Goal: Task Accomplishment & Management: Manage account settings

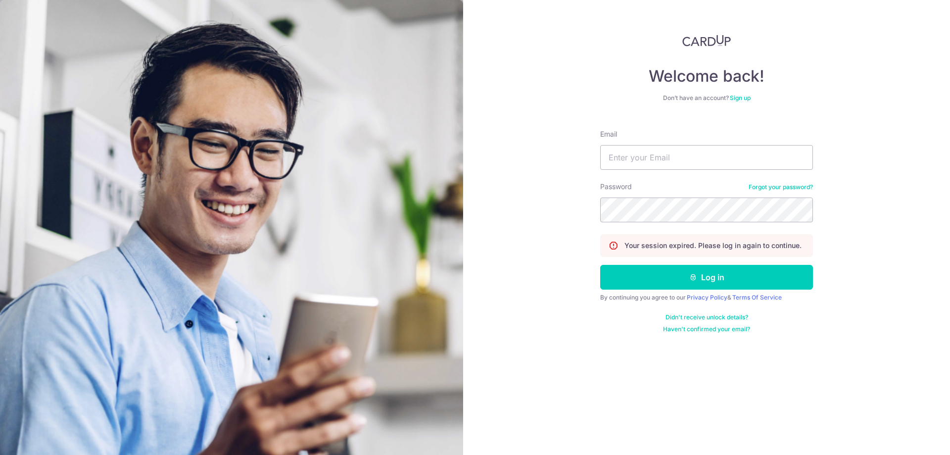
type input "inclement@live.com"
click at [600, 265] on button "Log in" at bounding box center [706, 277] width 213 height 25
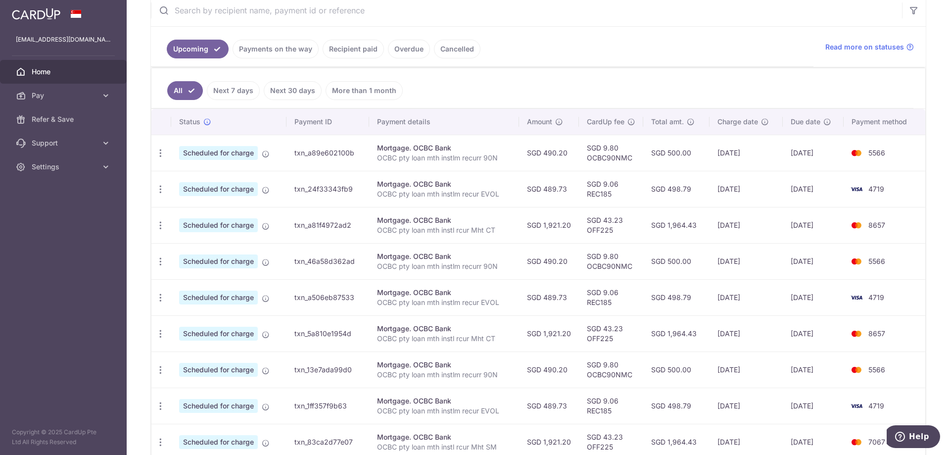
scroll to position [198, 0]
click at [352, 42] on link "Recipient paid" at bounding box center [353, 48] width 61 height 19
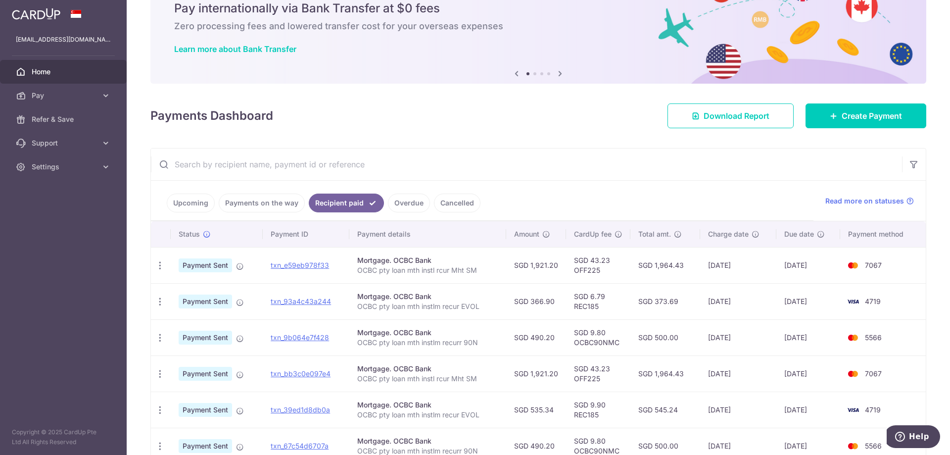
scroll to position [99, 0]
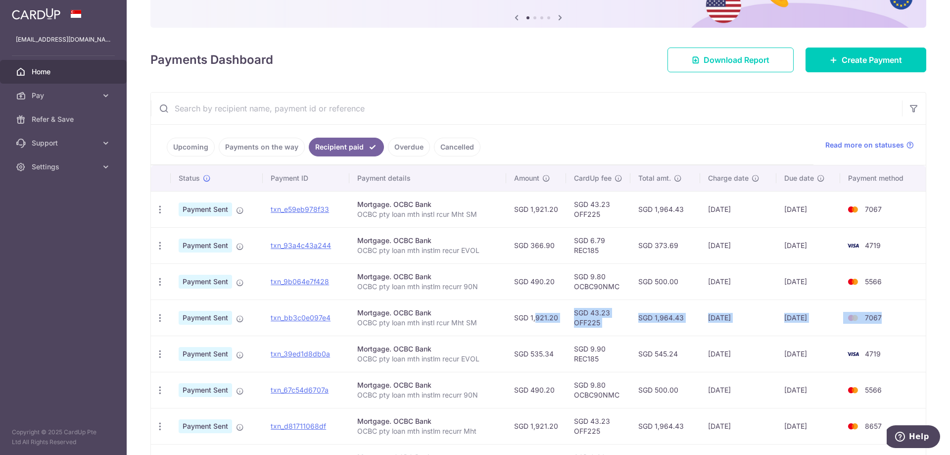
drag, startPoint x: 882, startPoint y: 316, endPoint x: 528, endPoint y: 319, distance: 354.4
click at [528, 319] on tr "PDF Receipt Payment Sent txn_bb3c0e097e4 Mortgage. OCBC Bank OCBC pty loan mth …" at bounding box center [538, 317] width 775 height 36
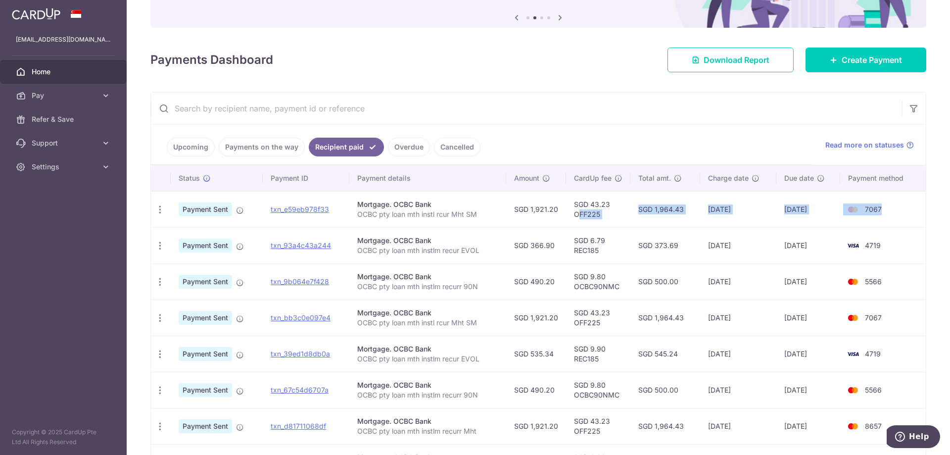
drag, startPoint x: 869, startPoint y: 208, endPoint x: 578, endPoint y: 219, distance: 291.2
click at [579, 219] on tr "PDF Receipt Payment Sent txn_e59eb978f33 Mortgage. OCBC Bank OCBC pty loan mth …" at bounding box center [538, 209] width 775 height 36
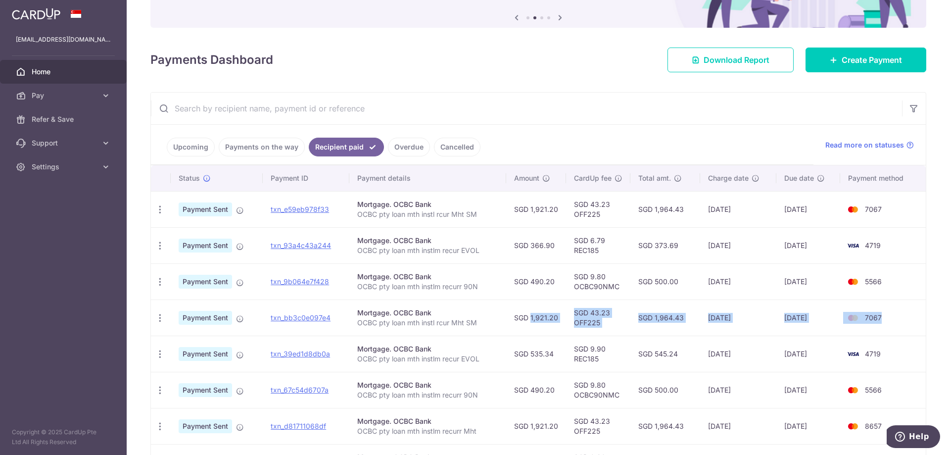
drag, startPoint x: 891, startPoint y: 313, endPoint x: 519, endPoint y: 320, distance: 372.2
click at [519, 320] on tr "PDF Receipt Payment Sent txn_bb3c0e097e4 Mortgage. OCBC Bank OCBC pty loan mth …" at bounding box center [538, 317] width 775 height 36
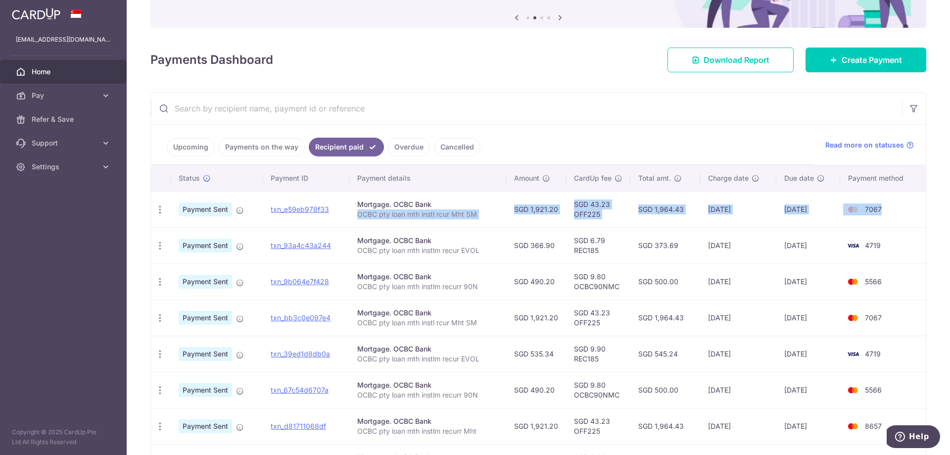
drag, startPoint x: 893, startPoint y: 210, endPoint x: 486, endPoint y: 225, distance: 407.1
click at [486, 225] on tr "PDF Receipt Payment Sent txn_e59eb978f33 Mortgage. OCBC Bank OCBC pty loan mth …" at bounding box center [538, 209] width 775 height 36
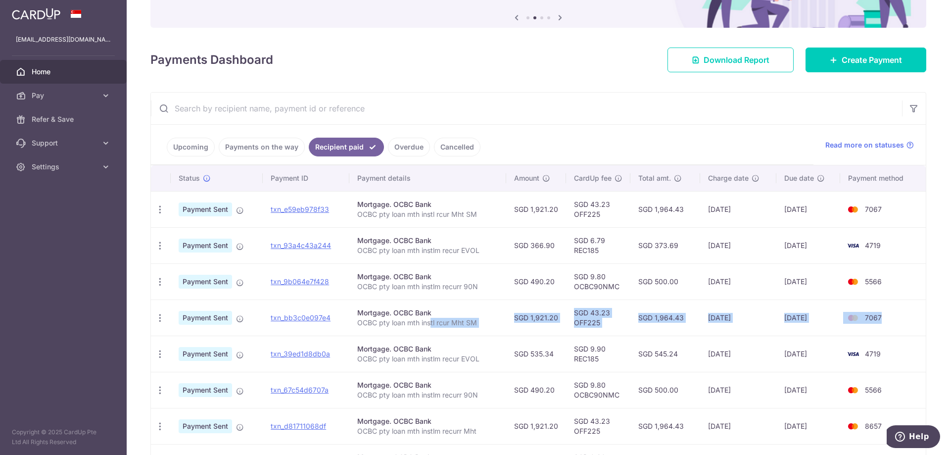
drag, startPoint x: 882, startPoint y: 314, endPoint x: 430, endPoint y: 335, distance: 453.3
click at [431, 335] on tr "PDF Receipt Payment Sent txn_bb3c0e097e4 Mortgage. OCBC Bank OCBC pty loan mth …" at bounding box center [538, 317] width 775 height 36
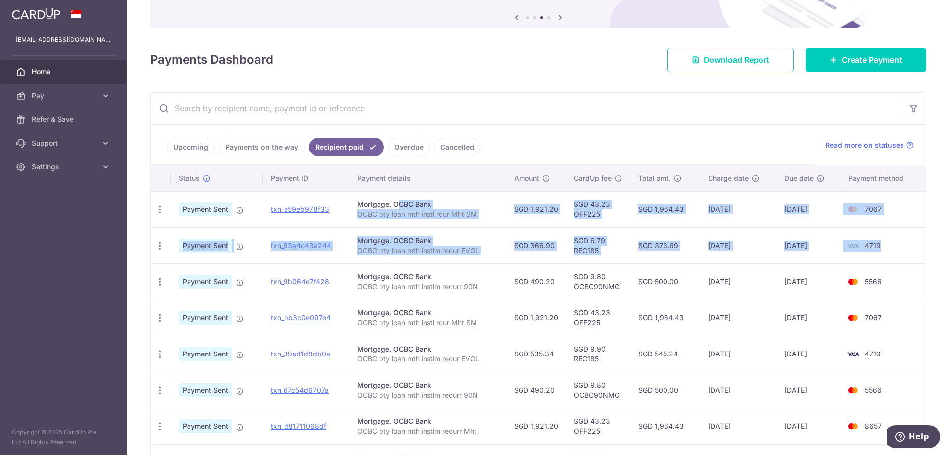
drag, startPoint x: 902, startPoint y: 247, endPoint x: 367, endPoint y: 204, distance: 536.2
click at [367, 204] on tbody "PDF Receipt Payment Sent txn_e59eb978f33 Mortgage. OCBC Bank OCBC pty loan mth …" at bounding box center [538, 371] width 775 height 361
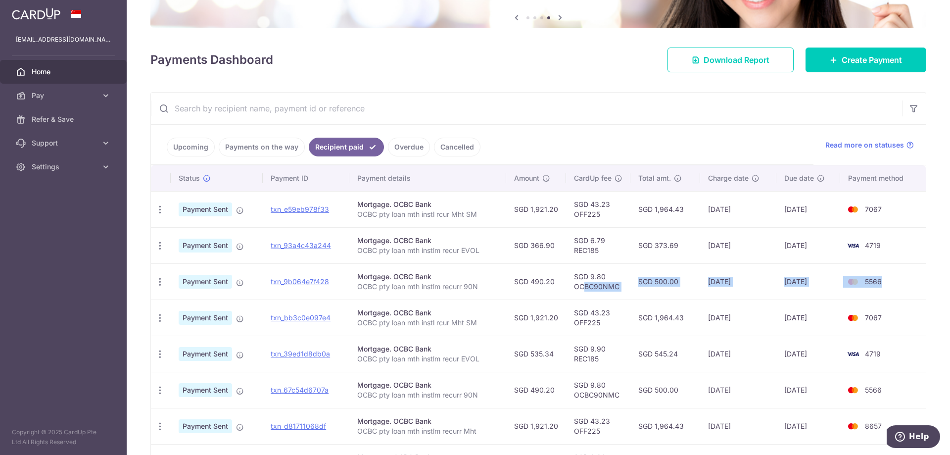
drag, startPoint x: 873, startPoint y: 288, endPoint x: 582, endPoint y: 282, distance: 292.0
click at [582, 282] on tr "PDF Receipt Payment Sent txn_9b064e7f428 Mortgage. OCBC Bank OCBC pty loan mth …" at bounding box center [538, 281] width 775 height 36
click at [199, 150] on link "Upcoming" at bounding box center [191, 147] width 48 height 19
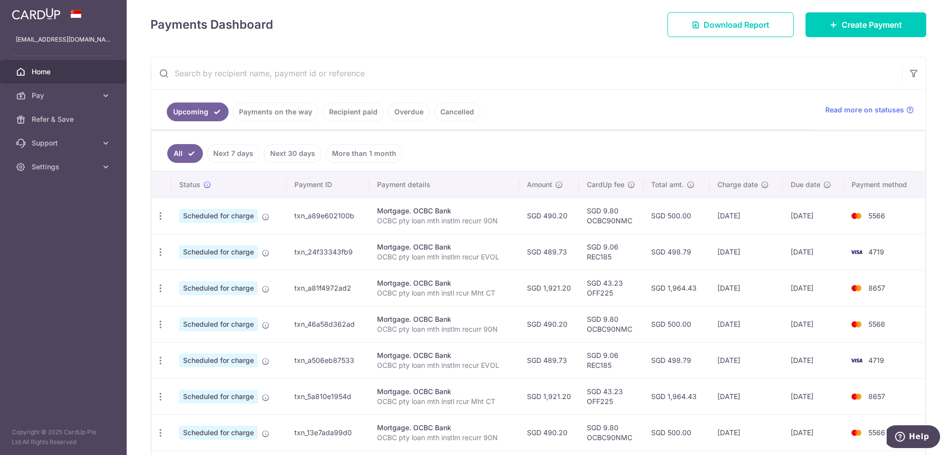
scroll to position [148, 0]
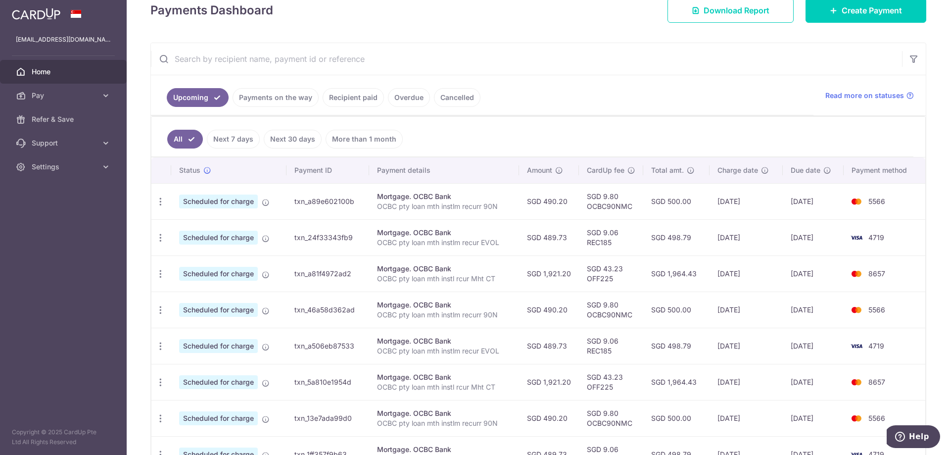
click at [354, 99] on link "Recipient paid" at bounding box center [353, 97] width 61 height 19
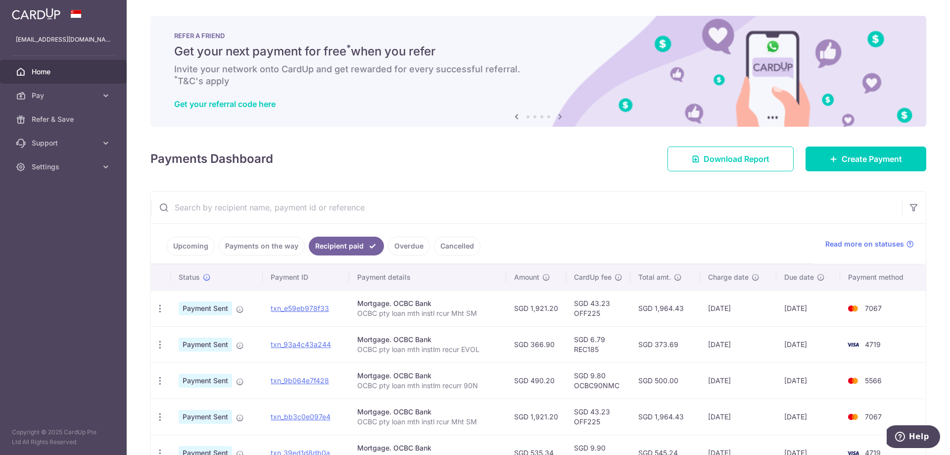
click at [204, 247] on link "Upcoming" at bounding box center [191, 246] width 48 height 19
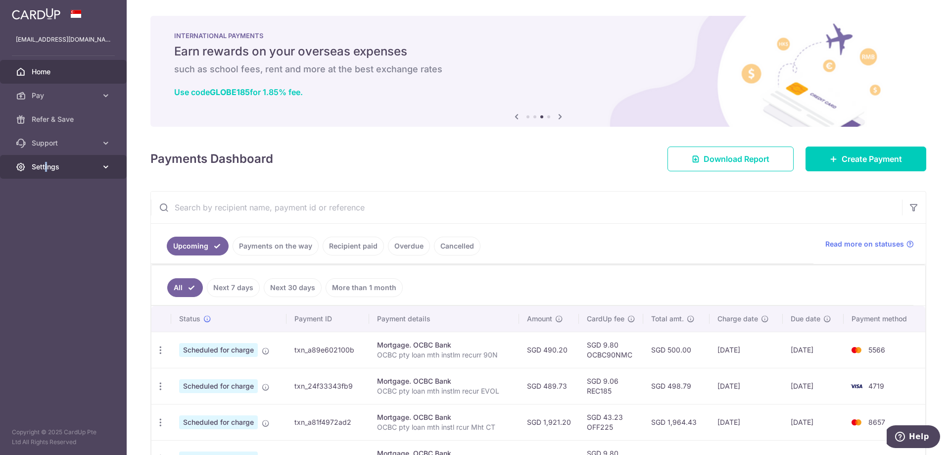
click at [46, 167] on span "Settings" at bounding box center [64, 167] width 65 height 10
drag, startPoint x: 62, startPoint y: 217, endPoint x: 232, endPoint y: 204, distance: 170.8
click at [62, 218] on span "Logout" at bounding box center [64, 214] width 65 height 10
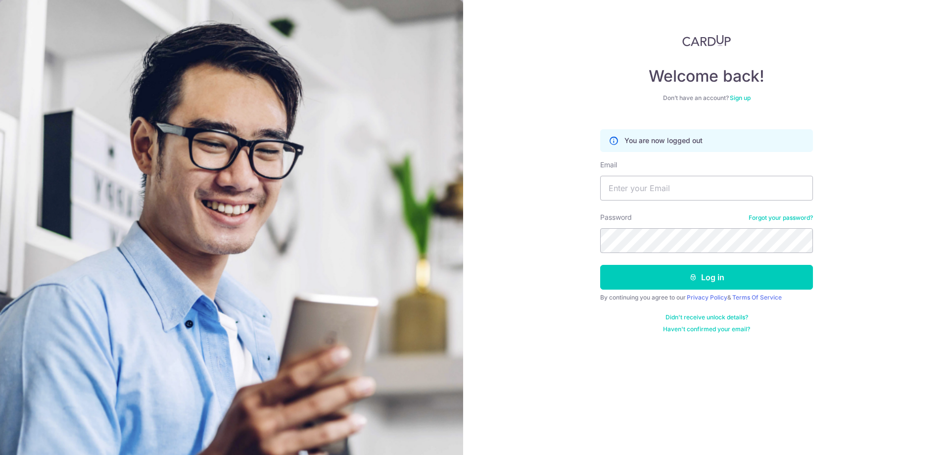
type input "[EMAIL_ADDRESS][DOMAIN_NAME]"
click at [600, 265] on button "Log in" at bounding box center [706, 277] width 213 height 25
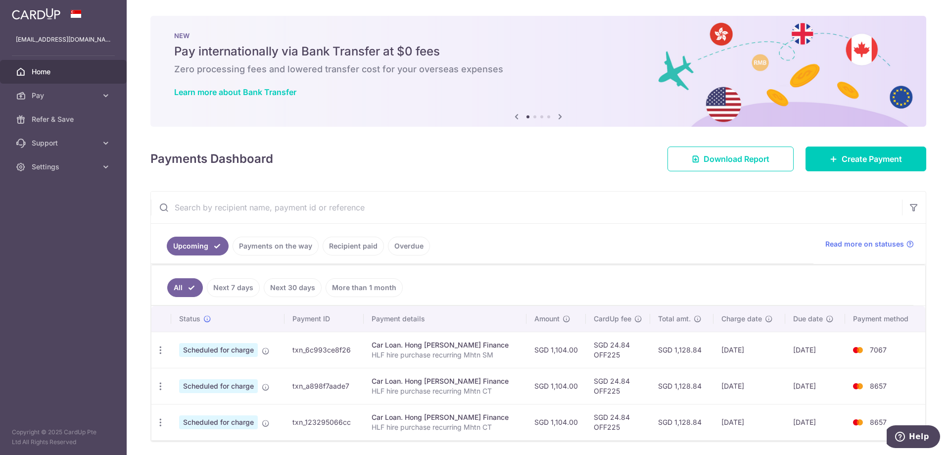
scroll to position [34, 0]
